Goal: Task Accomplishment & Management: Use online tool/utility

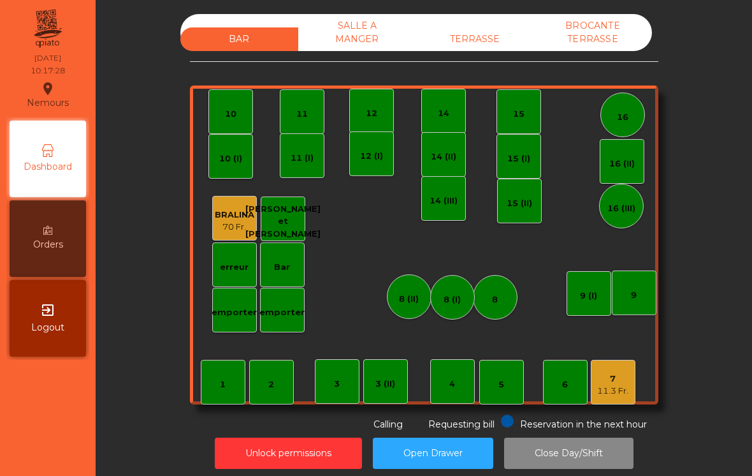
click at [624, 384] on div "11.3 Fr." at bounding box center [612, 390] width 31 height 13
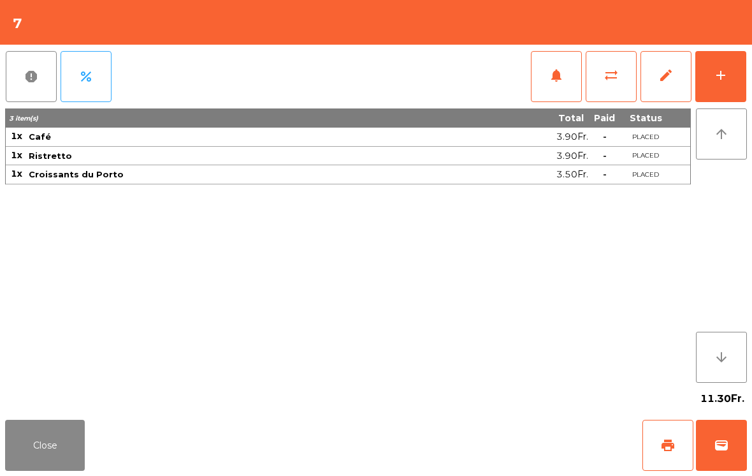
click at [611, 84] on button "sync_alt" at bounding box center [611, 76] width 51 height 51
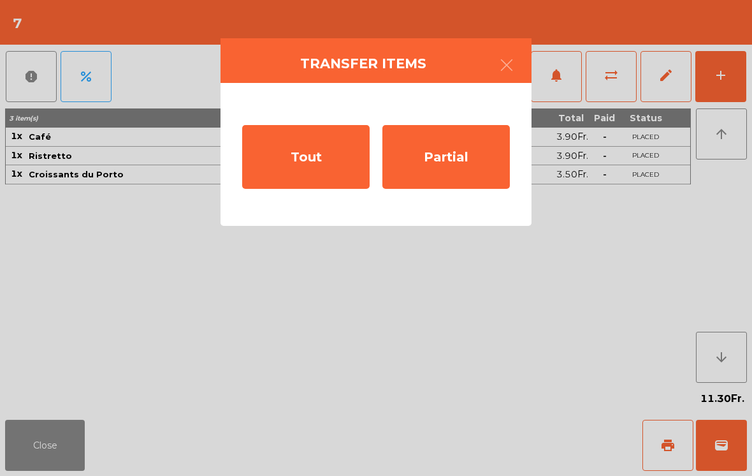
click at [463, 171] on div "Partial" at bounding box center [447, 157] width 128 height 64
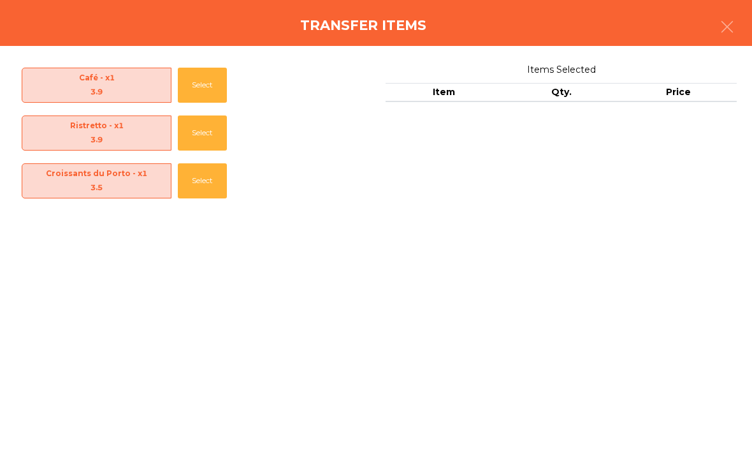
click at [215, 89] on button "Select" at bounding box center [202, 85] width 49 height 35
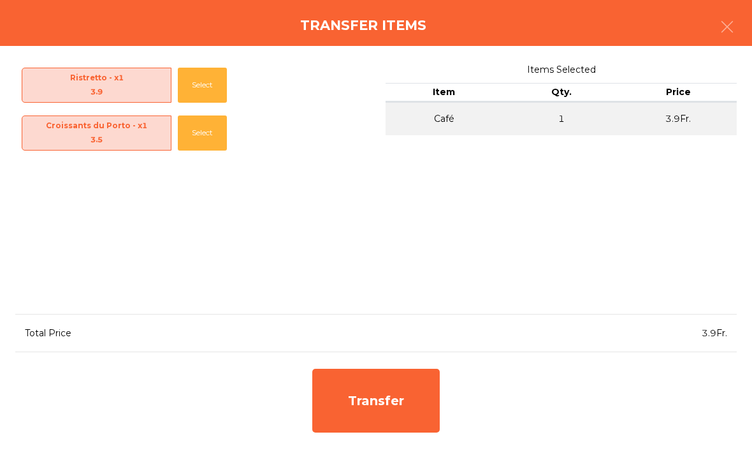
click at [406, 408] on div "Transfer" at bounding box center [376, 401] width 128 height 64
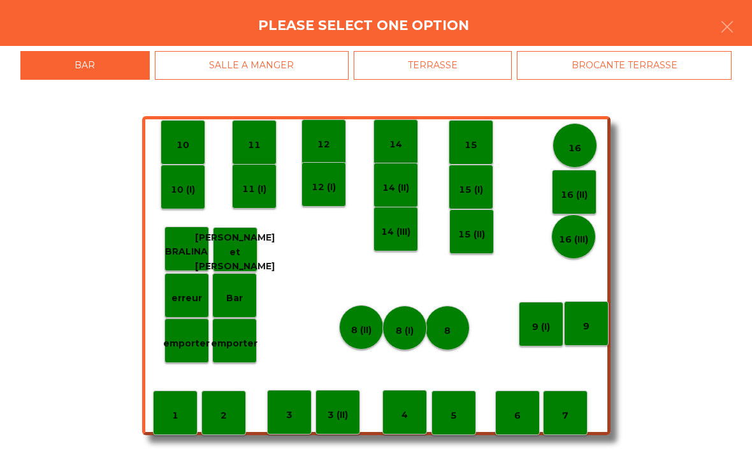
click at [524, 418] on div "6" at bounding box center [517, 412] width 45 height 45
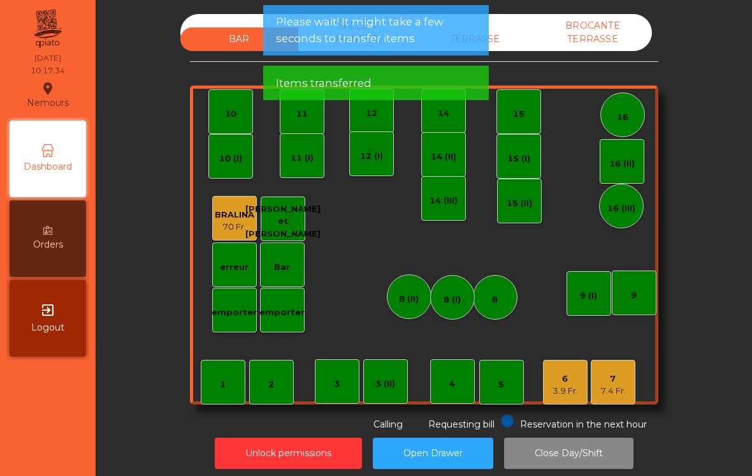
click at [566, 393] on div "3.9 Fr." at bounding box center [566, 390] width 26 height 13
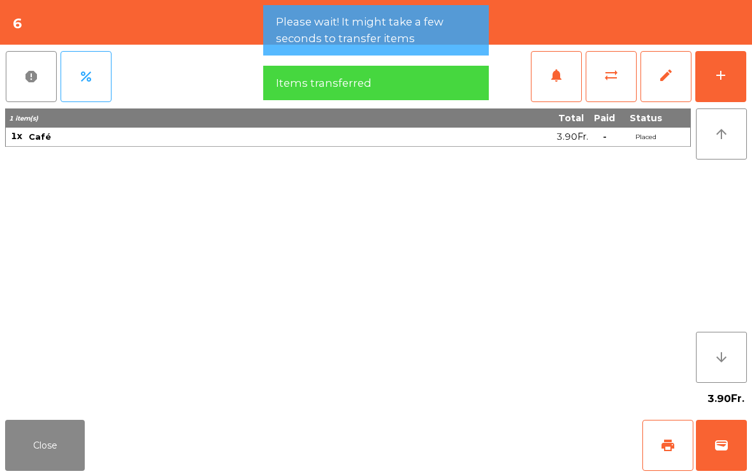
click at [720, 82] on div "add" at bounding box center [720, 75] width 15 height 15
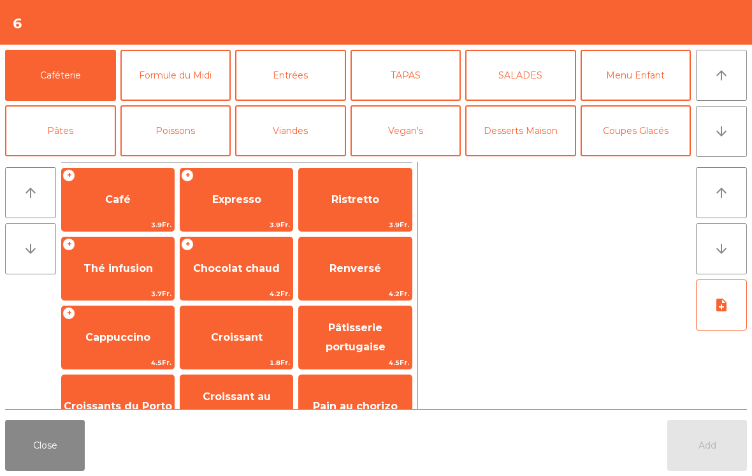
click at [117, 203] on span "Café" at bounding box center [118, 199] width 26 height 12
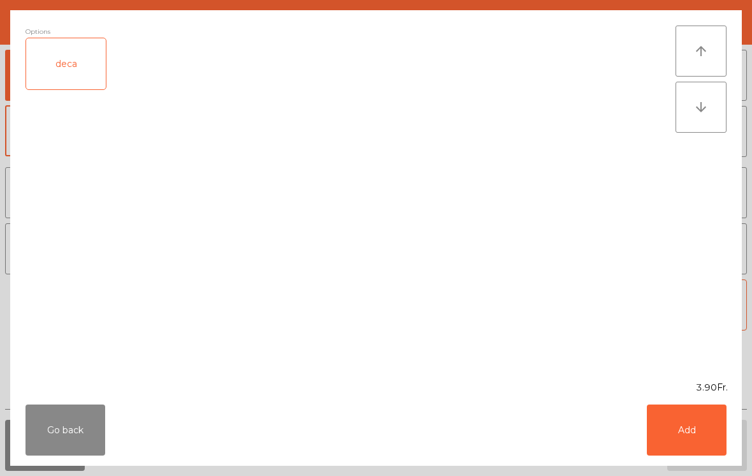
click at [688, 442] on button "Add" at bounding box center [687, 429] width 80 height 51
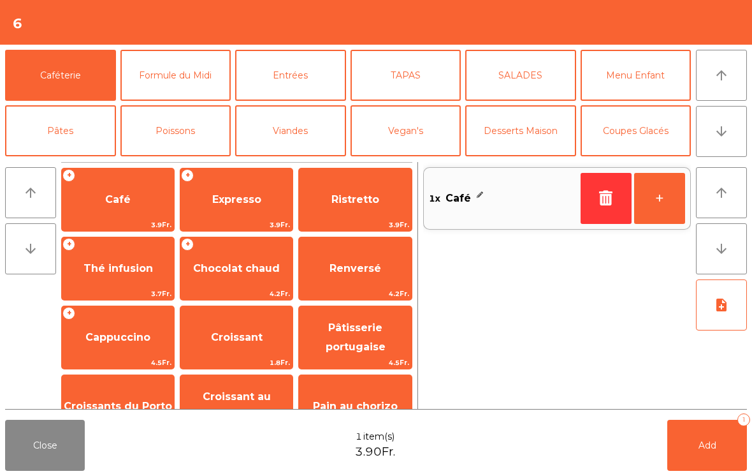
click at [214, 336] on span "Croissant" at bounding box center [237, 337] width 52 height 12
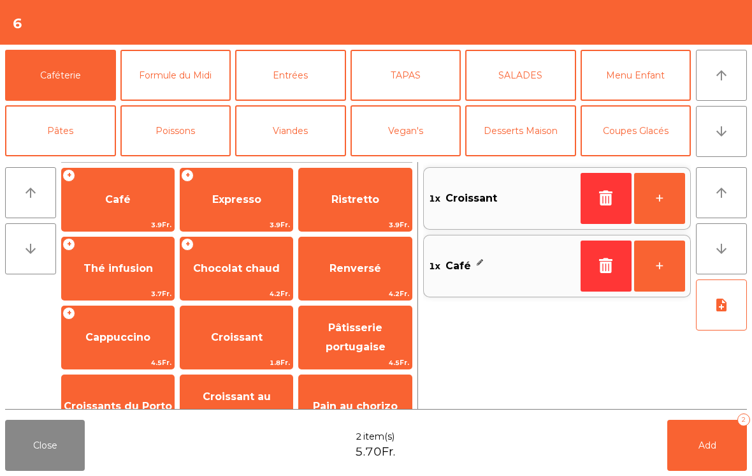
click at [656, 198] on button "+" at bounding box center [659, 198] width 51 height 51
click at [703, 455] on button "Add 3" at bounding box center [708, 445] width 80 height 51
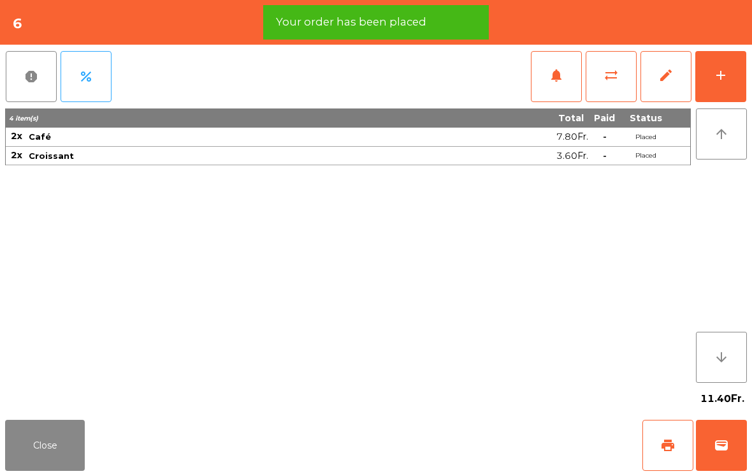
click at [664, 451] on span "print" at bounding box center [668, 444] width 15 height 15
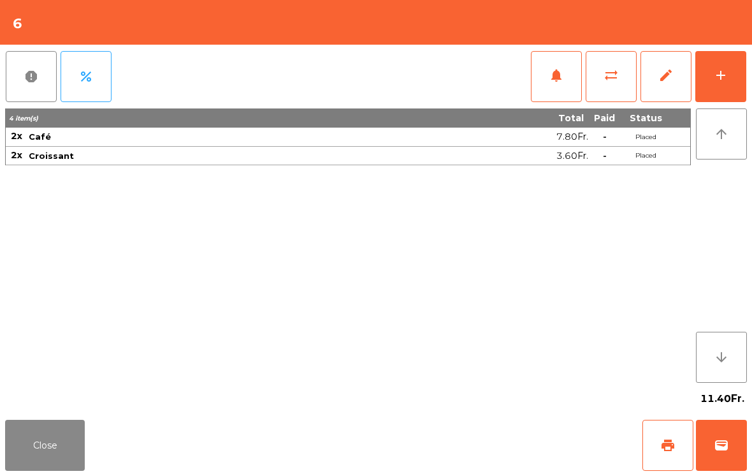
click at [734, 455] on button "wallet" at bounding box center [721, 445] width 51 height 51
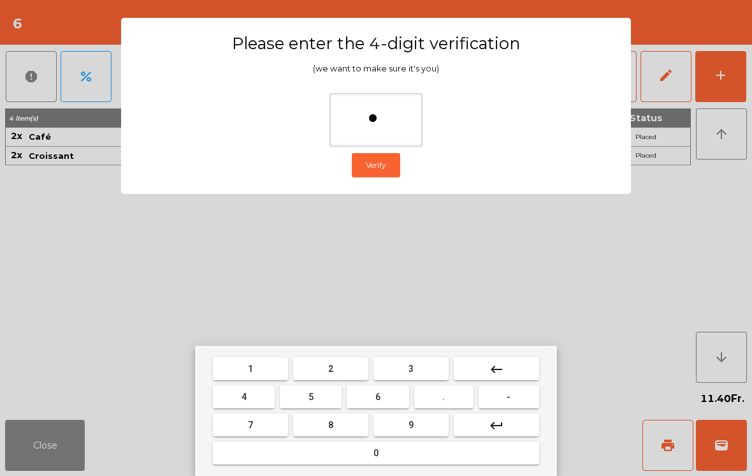
type input "**"
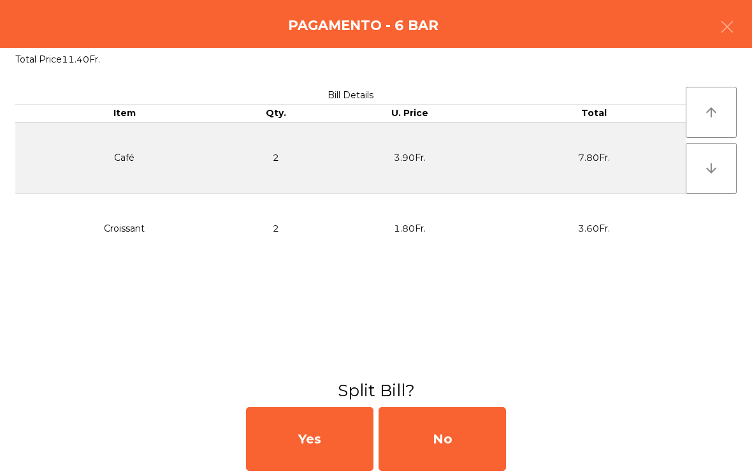
click at [462, 432] on div "No" at bounding box center [443, 439] width 128 height 64
click at [439, 452] on div "MB" at bounding box center [443, 439] width 128 height 64
click at [437, 448] on div "No" at bounding box center [443, 439] width 128 height 64
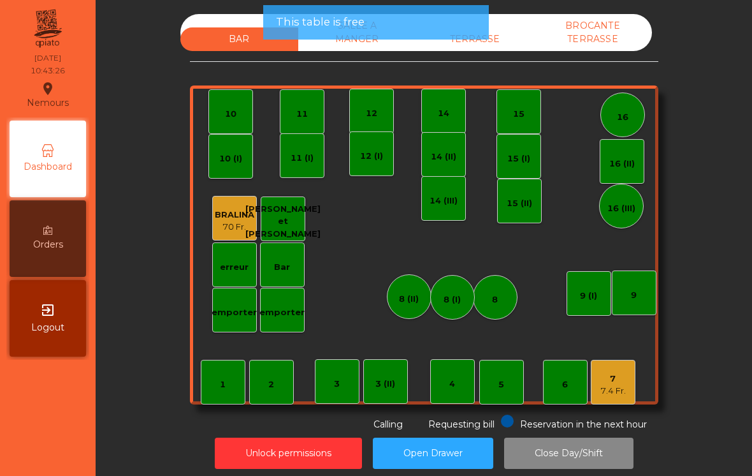
click at [625, 392] on div "7.4 Fr." at bounding box center [614, 390] width 26 height 13
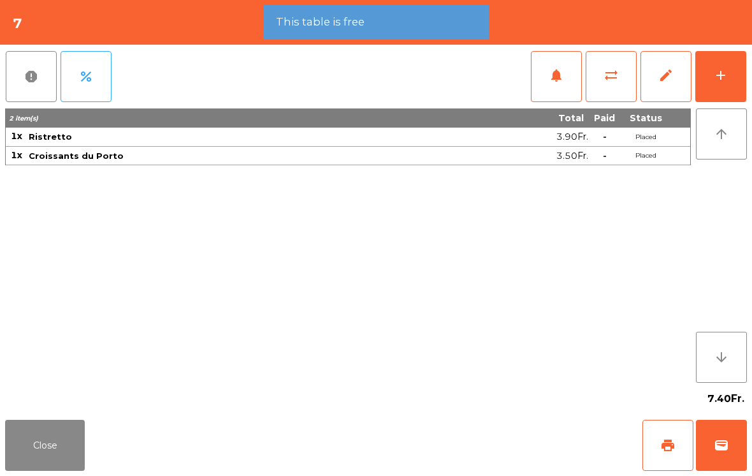
click at [726, 445] on span "wallet" at bounding box center [721, 444] width 15 height 15
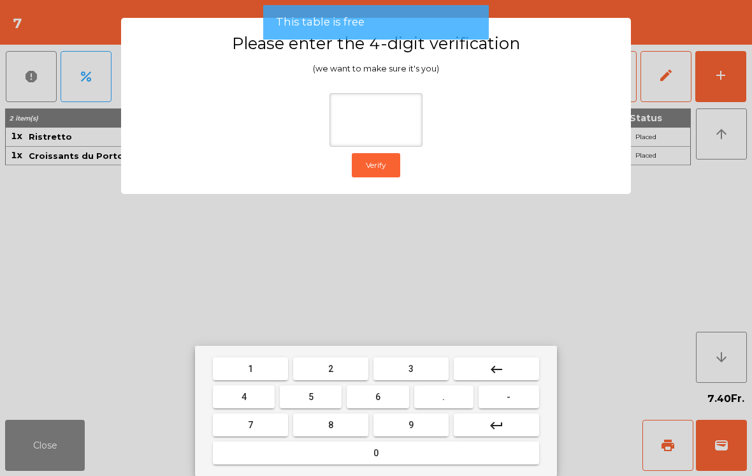
type input "*"
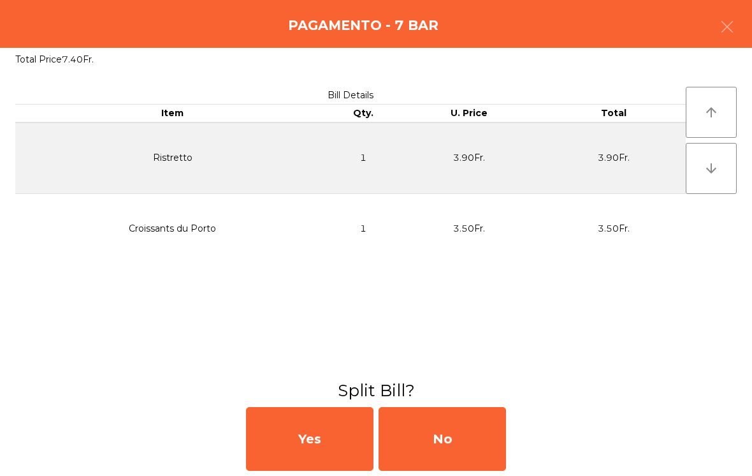
click at [444, 432] on div "No" at bounding box center [443, 439] width 128 height 64
click at [450, 438] on div "MB" at bounding box center [443, 439] width 128 height 64
click at [455, 433] on div "No" at bounding box center [443, 439] width 128 height 64
click at [455, 432] on div "No" at bounding box center [443, 439] width 128 height 64
